Goal: Task Accomplishment & Management: Use online tool/utility

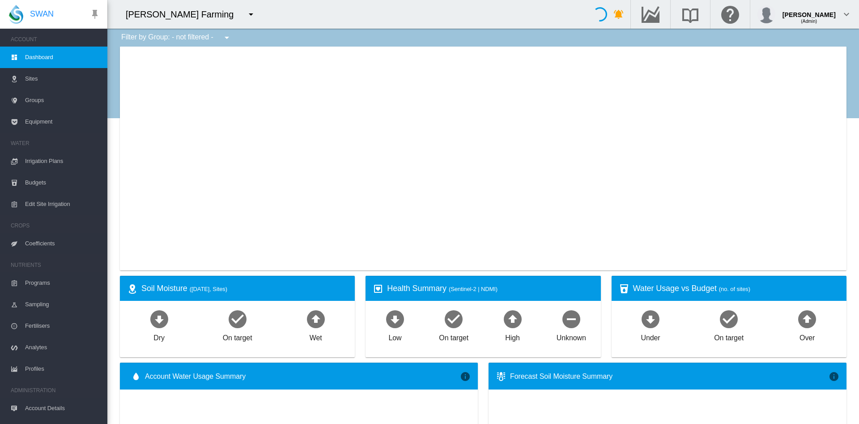
type input "**********"
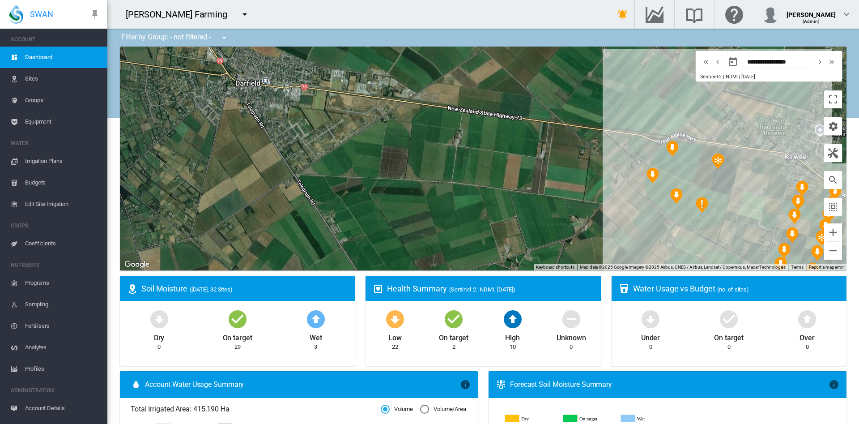
click at [239, 18] on md-icon "icon-menu-down" at bounding box center [244, 14] width 11 height 11
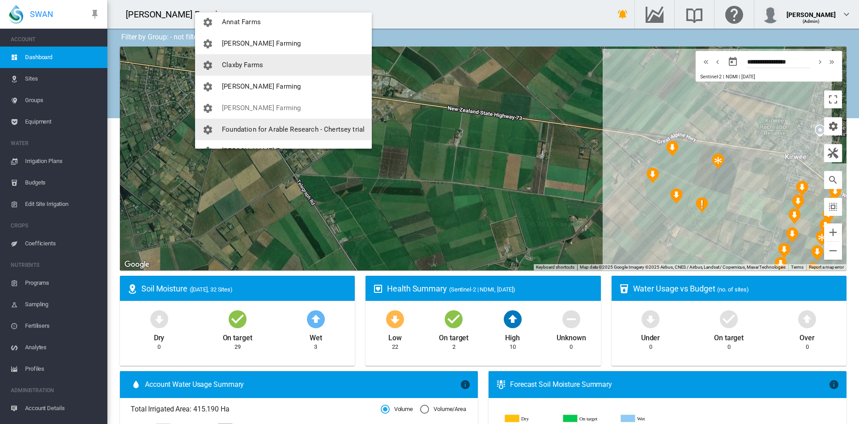
scroll to position [45, 0]
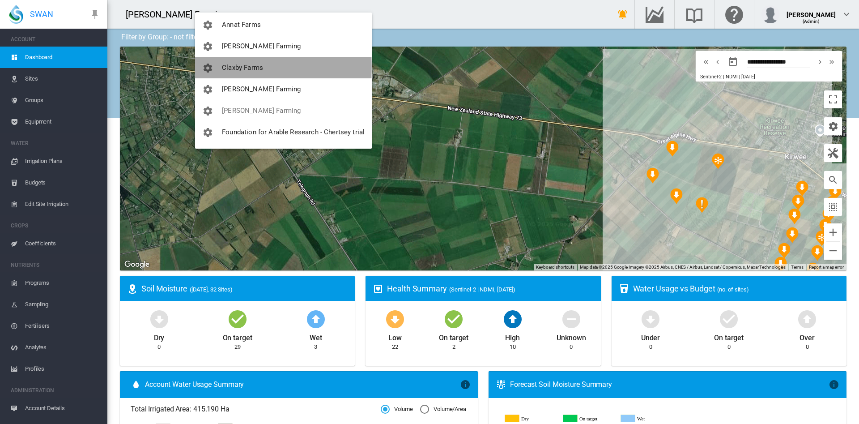
click at [262, 67] on span "Claxby Farms" at bounding box center [242, 68] width 41 height 8
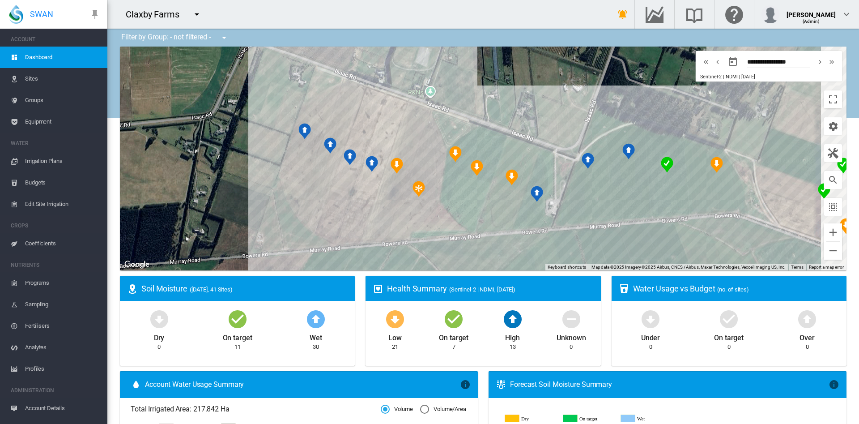
drag, startPoint x: 332, startPoint y: 145, endPoint x: 200, endPoint y: 141, distance: 132.5
click at [200, 141] on div at bounding box center [483, 159] width 727 height 224
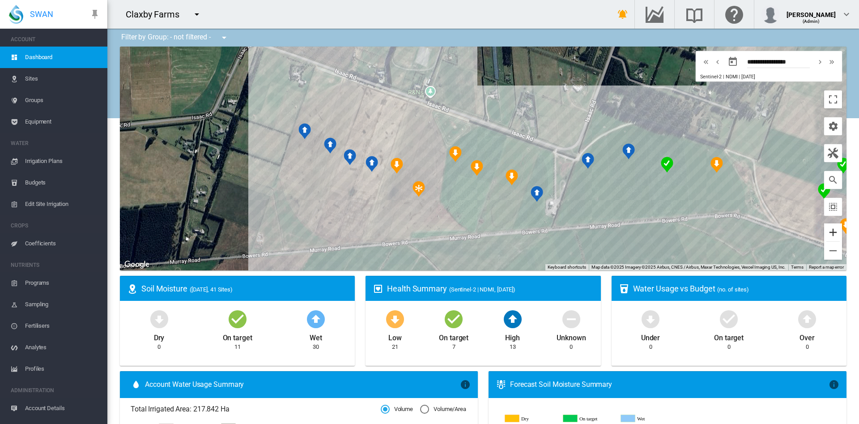
click at [825, 236] on button "Zoom in" at bounding box center [833, 232] width 18 height 18
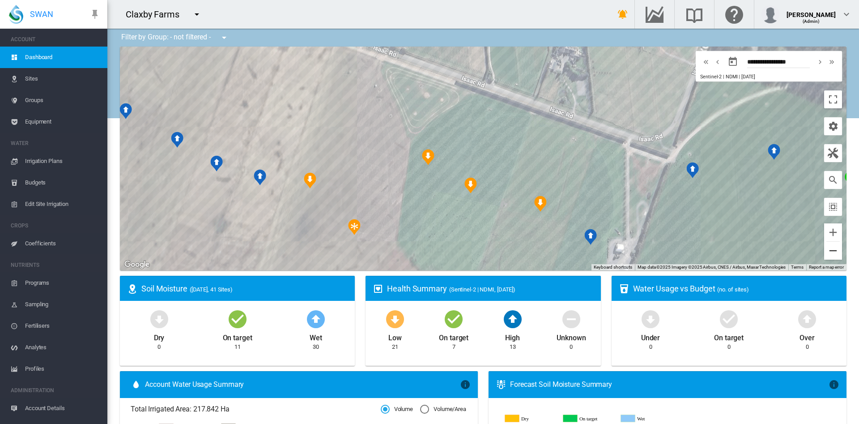
click at [829, 255] on button "Zoom out" at bounding box center [833, 251] width 18 height 18
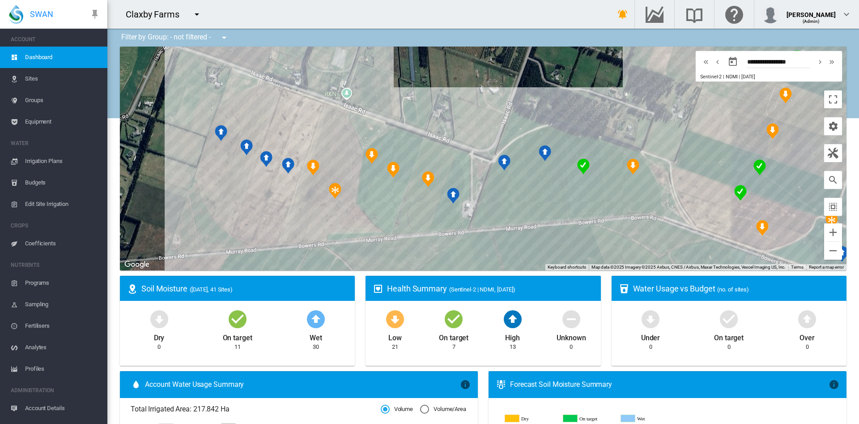
drag, startPoint x: 725, startPoint y: 241, endPoint x: 640, endPoint y: 243, distance: 85.5
click at [640, 243] on div at bounding box center [483, 159] width 727 height 224
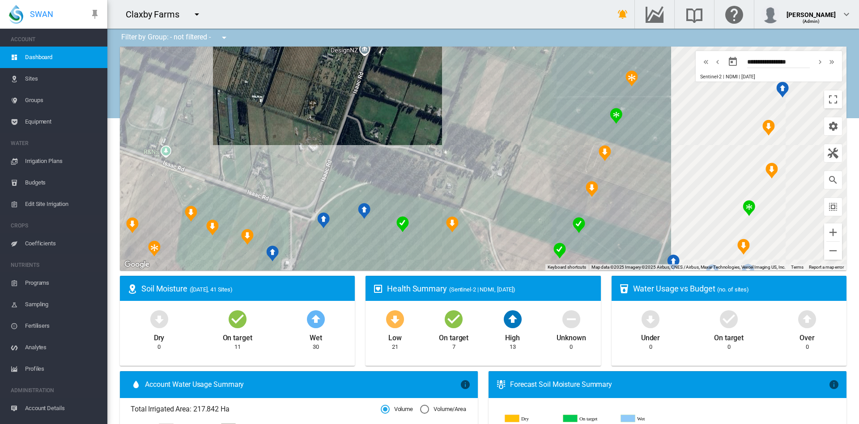
drag, startPoint x: 605, startPoint y: 90, endPoint x: 419, endPoint y: 148, distance: 194.8
click at [419, 148] on div at bounding box center [483, 159] width 727 height 224
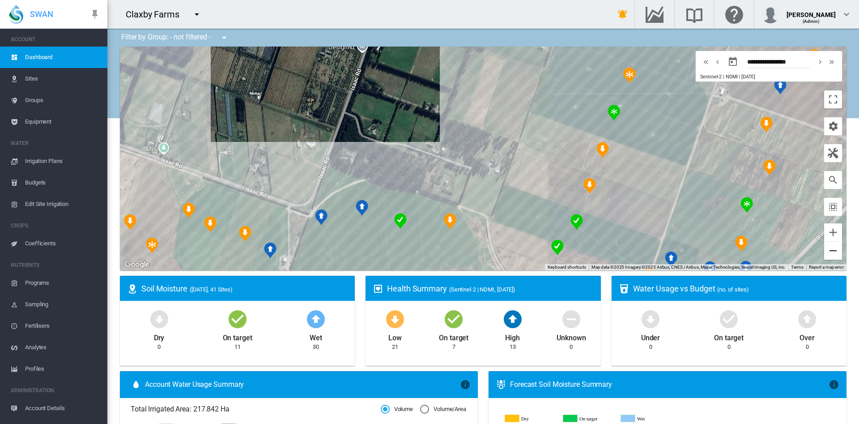
click at [826, 251] on button "Zoom out" at bounding box center [833, 251] width 18 height 18
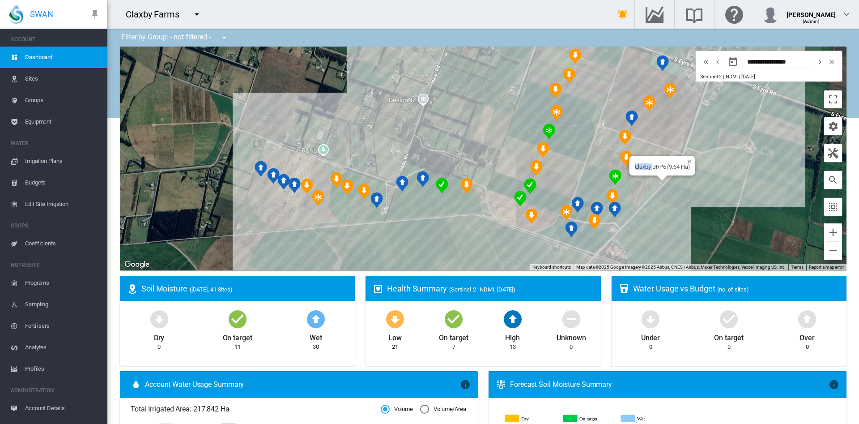
drag, startPoint x: 649, startPoint y: 172, endPoint x: 641, endPoint y: 179, distance: 10.5
click at [641, 179] on div "Claxby BRP6 (9.64 Ha)" at bounding box center [483, 159] width 727 height 224
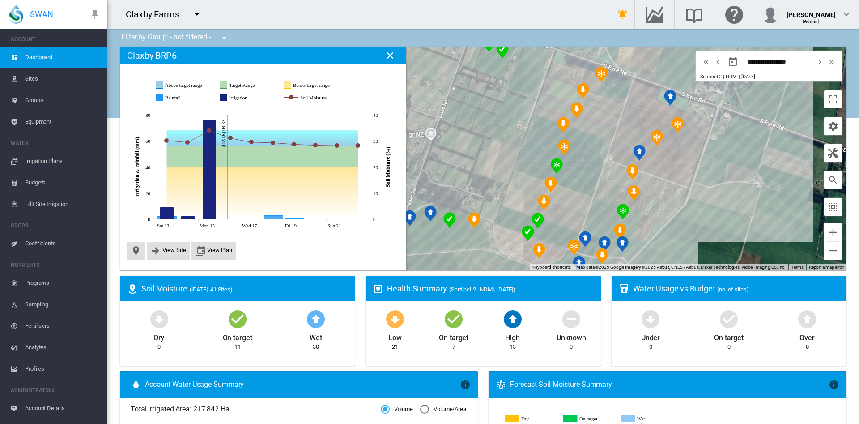
drag, startPoint x: 704, startPoint y: 184, endPoint x: 678, endPoint y: 218, distance: 42.9
click at [678, 218] on div at bounding box center [483, 159] width 727 height 224
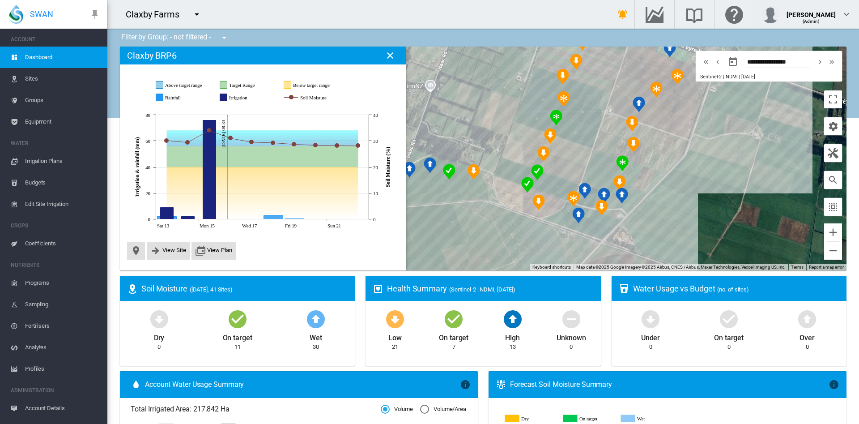
drag, startPoint x: 704, startPoint y: 236, endPoint x: 703, endPoint y: 185, distance: 51.0
click at [703, 185] on div at bounding box center [483, 159] width 727 height 224
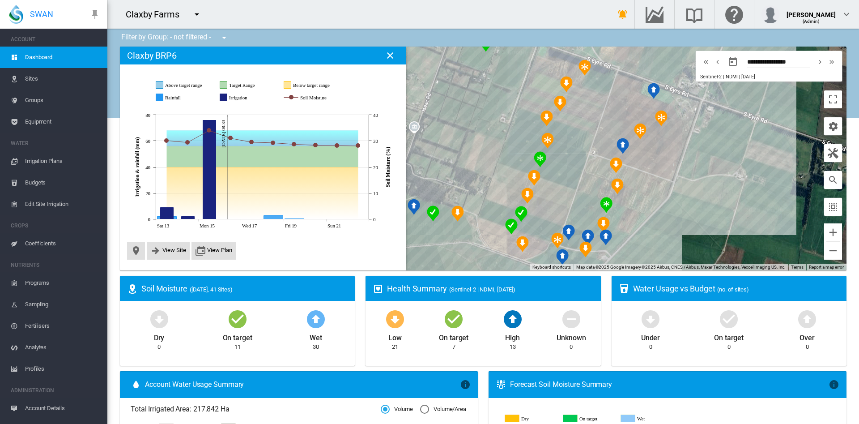
drag, startPoint x: 697, startPoint y: 195, endPoint x: 680, endPoint y: 239, distance: 47.0
click at [680, 239] on div at bounding box center [483, 159] width 727 height 224
click at [824, 251] on button "Zoom out" at bounding box center [833, 251] width 18 height 18
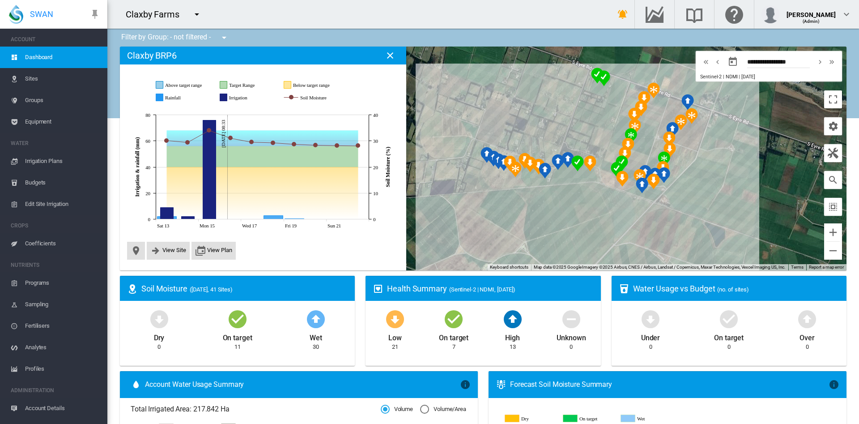
drag, startPoint x: 657, startPoint y: 212, endPoint x: 782, endPoint y: 190, distance: 126.8
click at [782, 190] on div at bounding box center [483, 159] width 727 height 224
click at [824, 239] on button "Zoom in" at bounding box center [833, 232] width 18 height 18
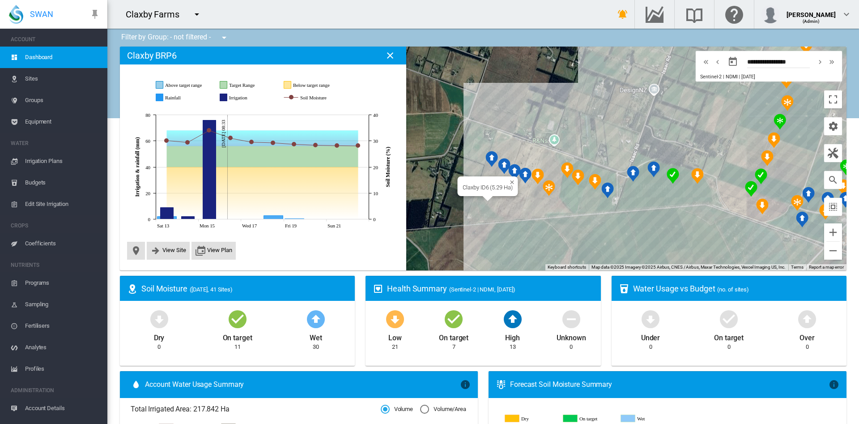
click at [485, 168] on div "Claxby ID6 (5.29 Ha)" at bounding box center [483, 159] width 727 height 224
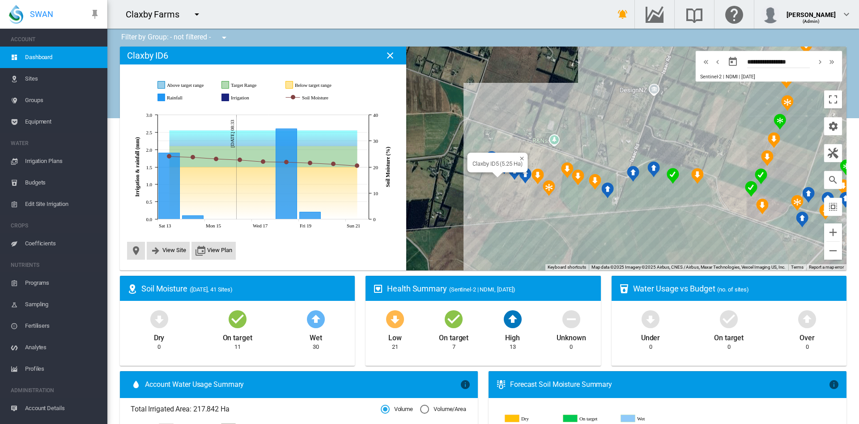
click at [496, 184] on div "Claxby ID5 (5.25 Ha)" at bounding box center [483, 159] width 727 height 224
click at [502, 194] on div "Claxby ID4 (5.19 Ha)" at bounding box center [483, 159] width 727 height 224
click at [512, 200] on div "Claxby ID3 (5.45 Ha)" at bounding box center [483, 159] width 727 height 224
click at [523, 203] on div "Claxby ID2 (5.42 Ha)" at bounding box center [483, 159] width 727 height 224
click at [538, 203] on div at bounding box center [537, 200] width 11 height 5
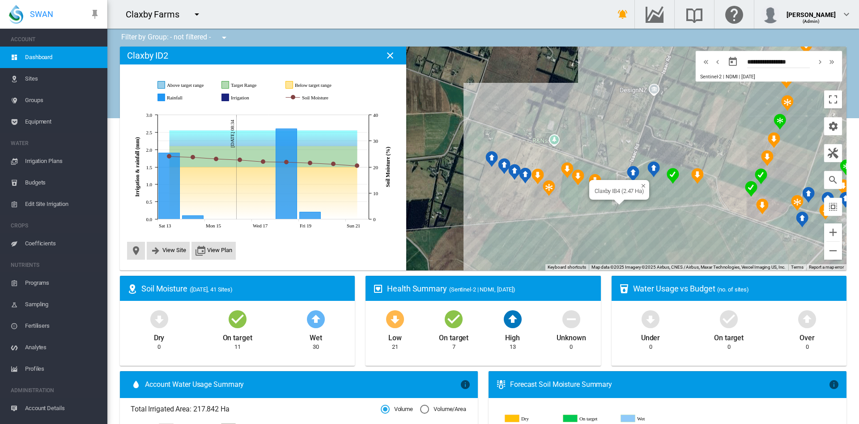
click at [625, 203] on div "Claxby IB4 (2.47 Ha)" at bounding box center [483, 159] width 727 height 224
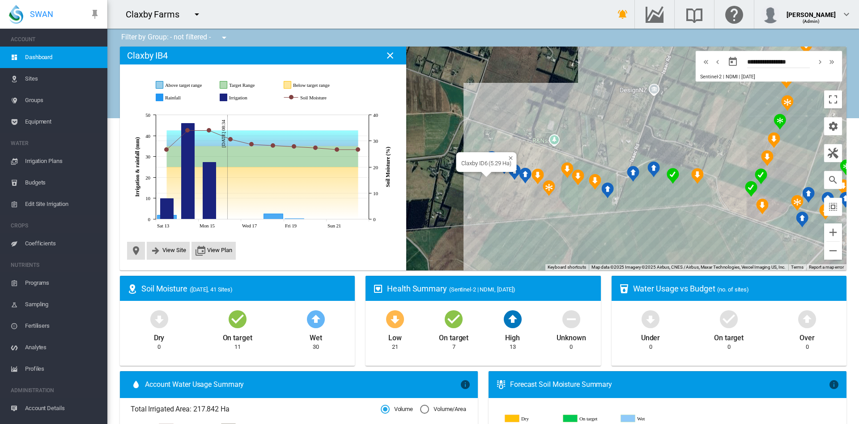
click at [481, 180] on div "Claxby ID6 (5.29 Ha)" at bounding box center [483, 159] width 727 height 224
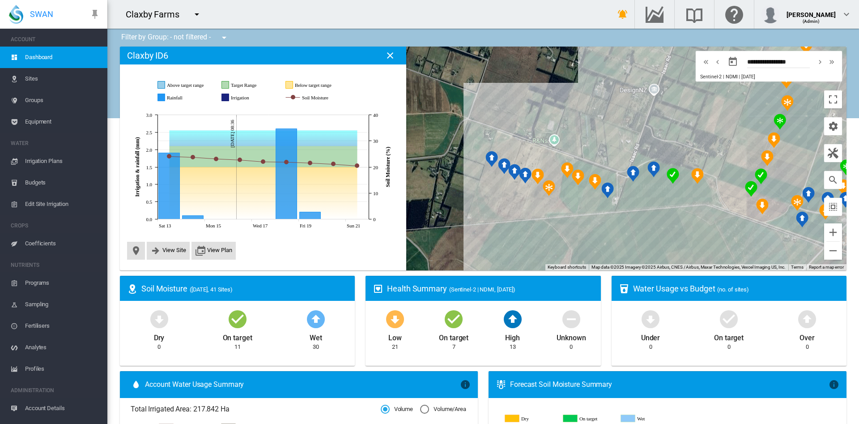
click at [177, 240] on div "View Site View Plan" at bounding box center [263, 250] width 272 height 20
click at [170, 246] on button "View Site" at bounding box center [168, 250] width 36 height 11
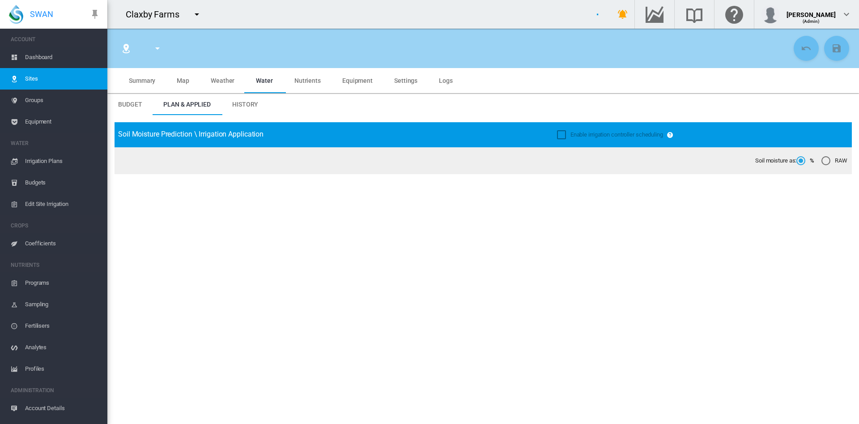
type input "**********"
type input "*****"
type input "*********"
type input "***"
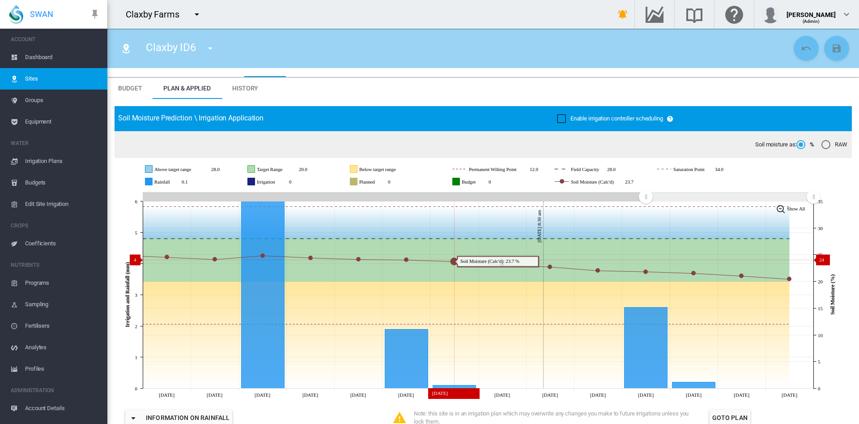
scroll to position [7, 0]
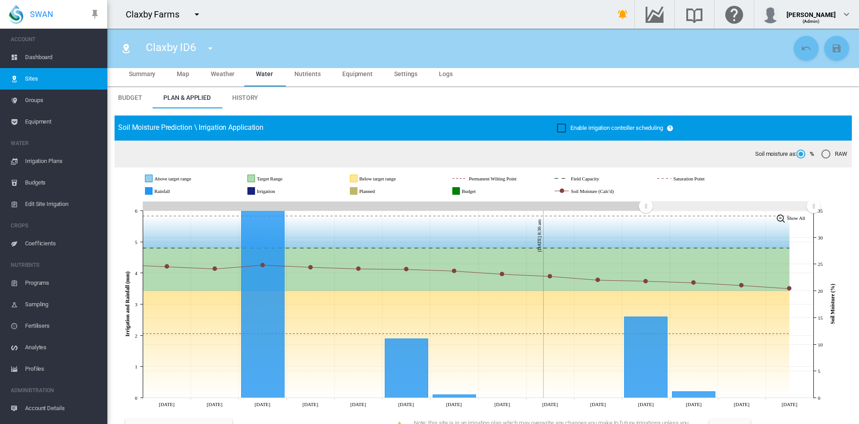
click at [55, 80] on span "Sites" at bounding box center [62, 78] width 75 height 21
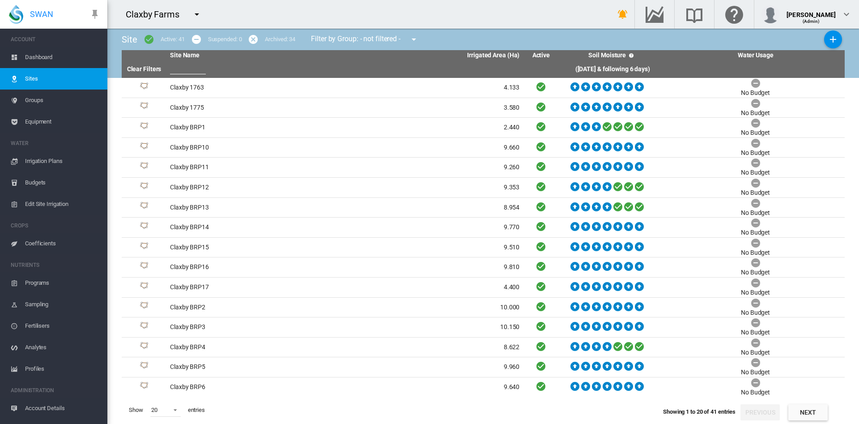
click at [48, 59] on span "Dashboard" at bounding box center [62, 57] width 75 height 21
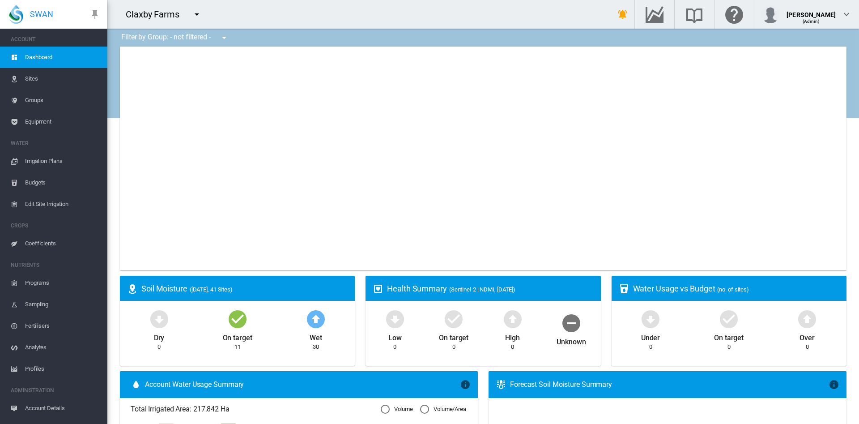
type input "**********"
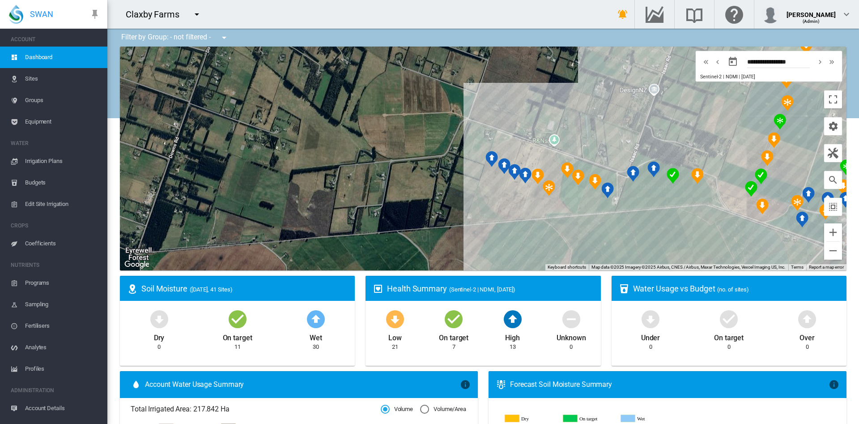
click at [38, 239] on span "Coefficients" at bounding box center [62, 243] width 75 height 21
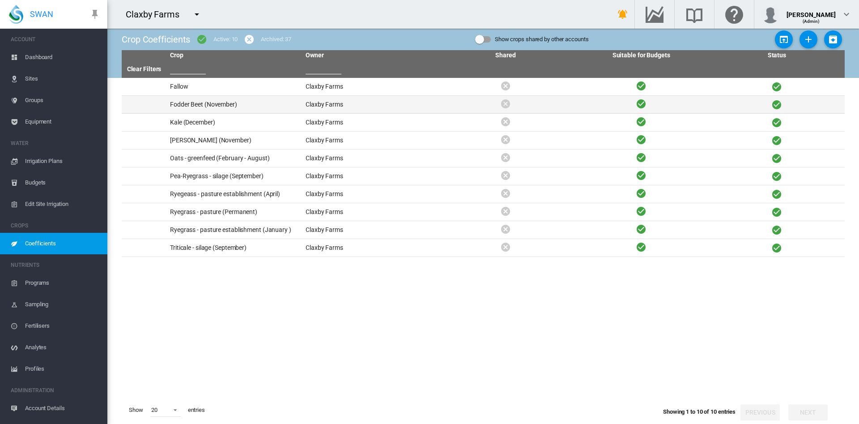
click at [222, 102] on td "Fodder Beet (November)" at bounding box center [234, 104] width 136 height 17
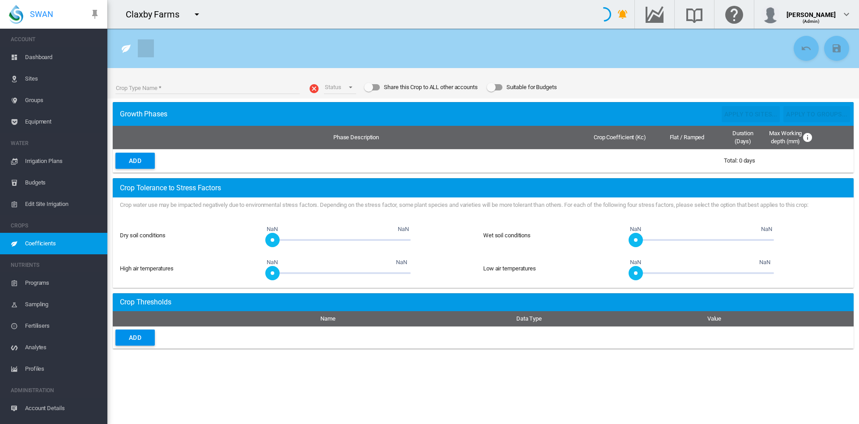
type input "**********"
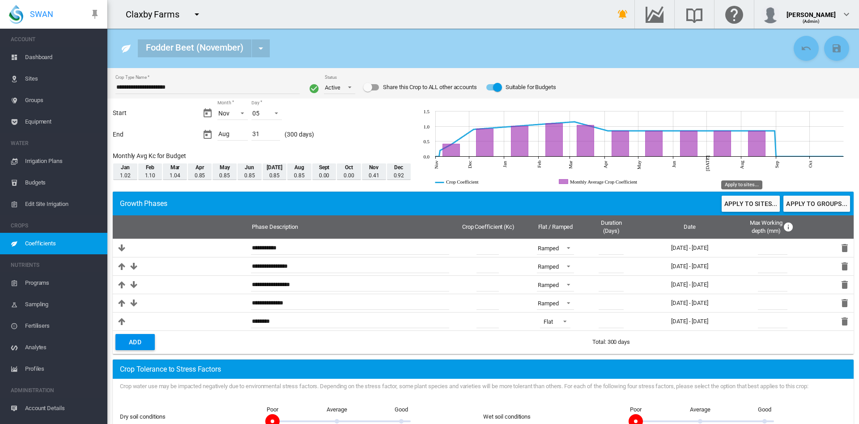
click at [723, 203] on button "Apply to sites..." at bounding box center [751, 204] width 58 height 16
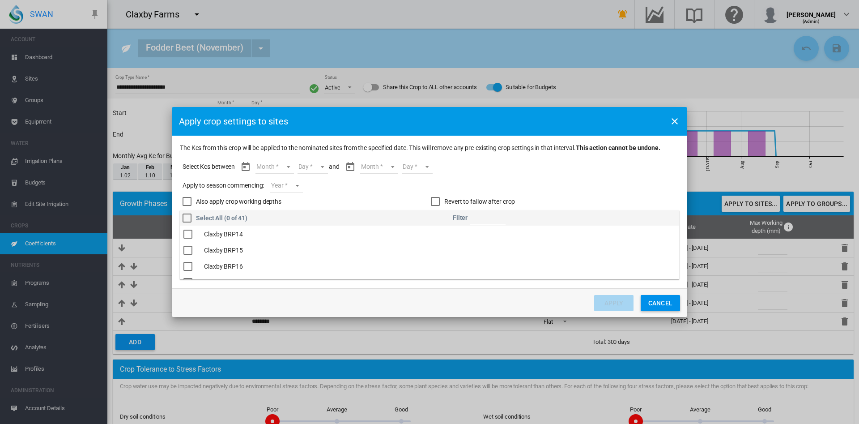
scroll to position [162, 0]
drag, startPoint x: 652, startPoint y: 301, endPoint x: 475, endPoint y: 142, distance: 238.0
click at [475, 142] on md-dialog "Apply crop settings to sites The Kcs from this crop will be applied to the nomi…" at bounding box center [429, 212] width 515 height 210
click at [285, 163] on md-select "Month Nov Dec Jan Feb Mar Apr May Jun [DATE] Aug" at bounding box center [274, 166] width 38 height 13
click at [283, 171] on md-option "Nov" at bounding box center [280, 167] width 61 height 21
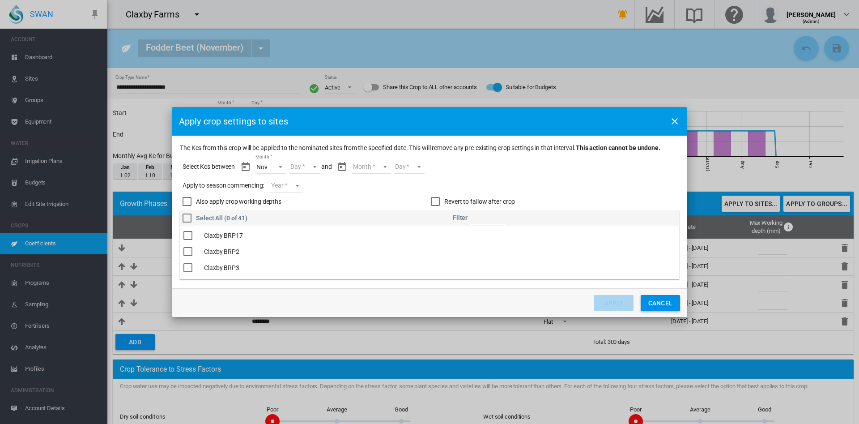
click at [313, 167] on md-select "Day 05 06 07 08 09 10 11 12 13 14 15 16 17 18 19 20 21 22 23 24 25 26 27 28 29 …" at bounding box center [305, 166] width 31 height 13
click at [313, 167] on md-option "05" at bounding box center [314, 167] width 61 height 21
click at [369, 166] on md-select "Month Nov Dec Jan Feb Mar Apr May Jun [DATE] Aug" at bounding box center [371, 166] width 38 height 13
click at [357, 264] on div "Aug" at bounding box center [358, 260] width 11 height 9
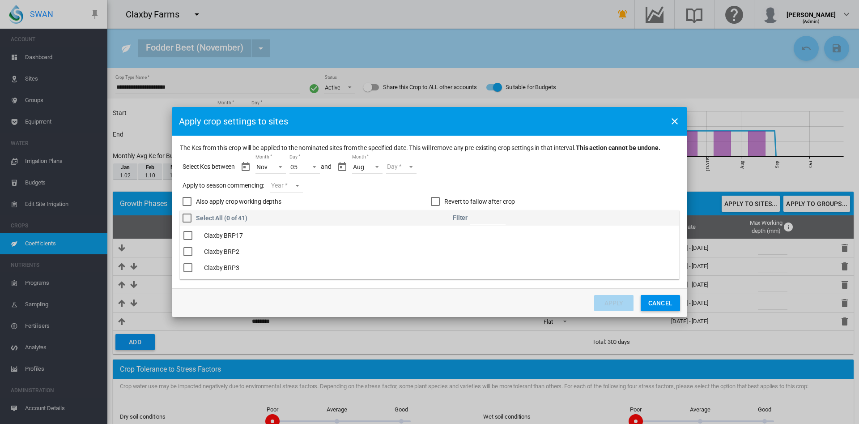
click at [413, 161] on md-select "Day 01 02 03 04 05 06 07 08 09 10 11 12 13 14 15 16 17 18 19 20 21 22 23 24 25 …" at bounding box center [401, 166] width 31 height 13
click at [400, 261] on md-option "31" at bounding box center [410, 260] width 61 height 21
click at [299, 183] on md-select "Year [DATE] [CREDIT_CARD_NUMBER]" at bounding box center [286, 185] width 32 height 13
click at [294, 184] on md-option "2025" at bounding box center [302, 184] width 61 height 21
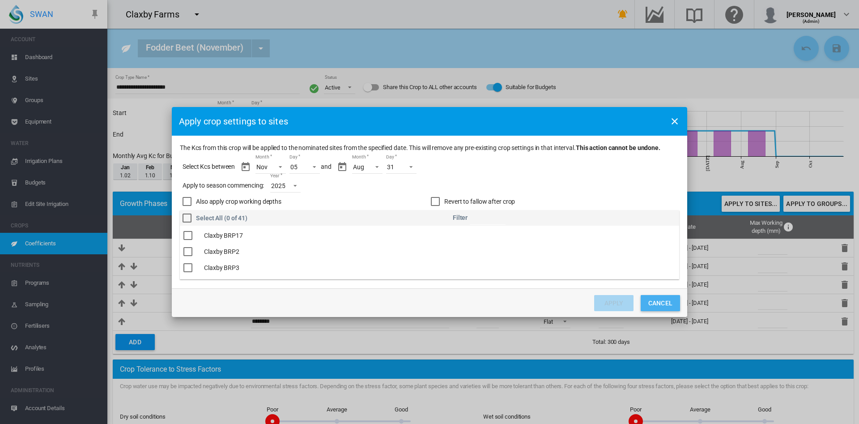
click at [648, 300] on button "Cancel" at bounding box center [660, 303] width 39 height 16
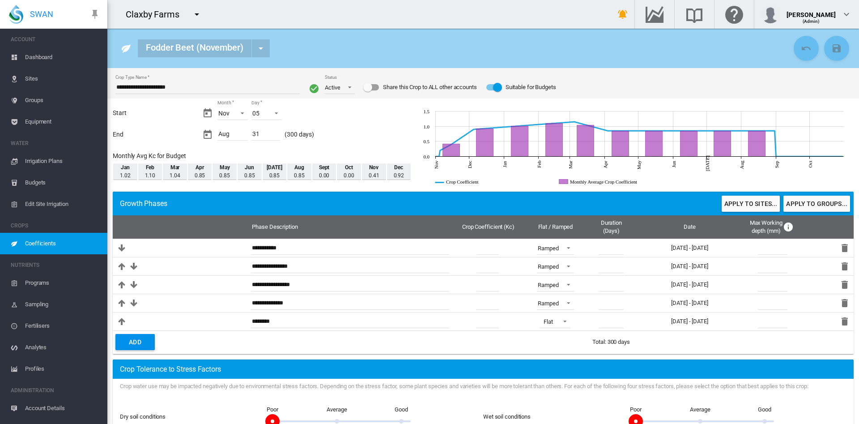
click at [46, 247] on span "Coefficients" at bounding box center [62, 243] width 75 height 21
